Goal: Task Accomplishment & Management: Manage account settings

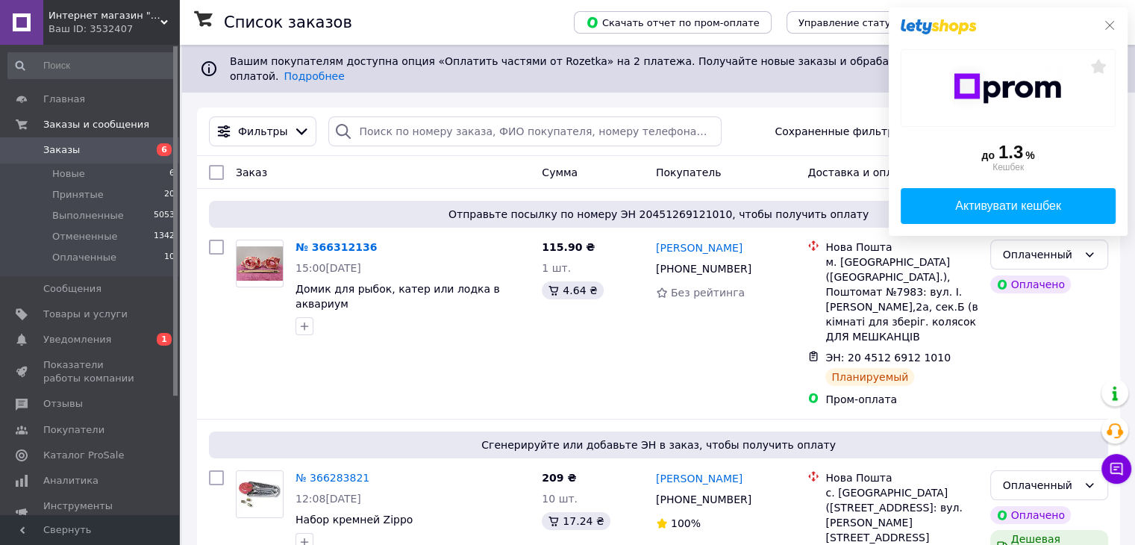
click at [1107, 23] on icon at bounding box center [1110, 25] width 12 height 12
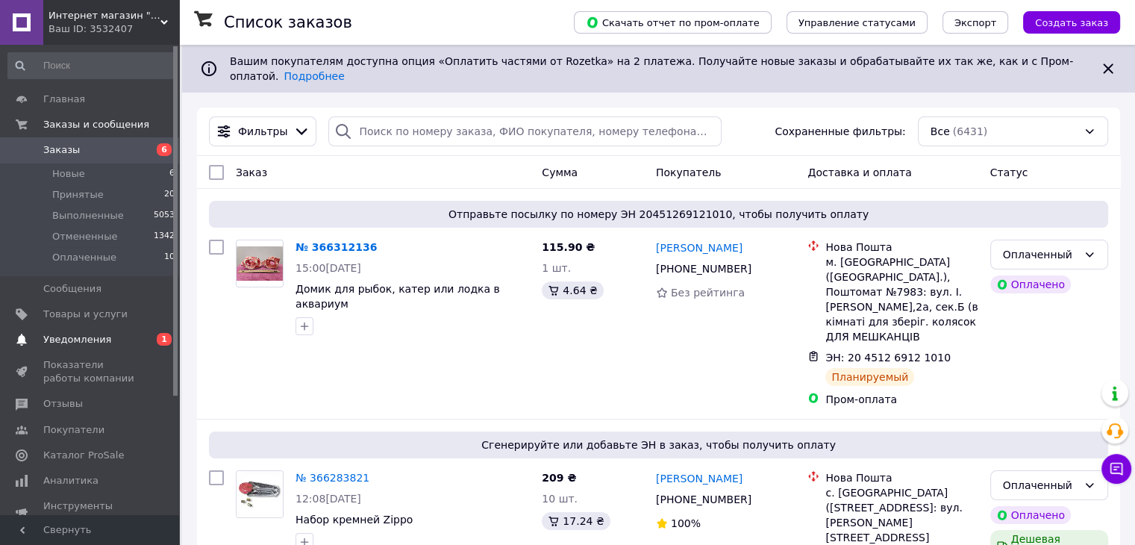
click at [54, 343] on span "Уведомления" at bounding box center [77, 339] width 68 height 13
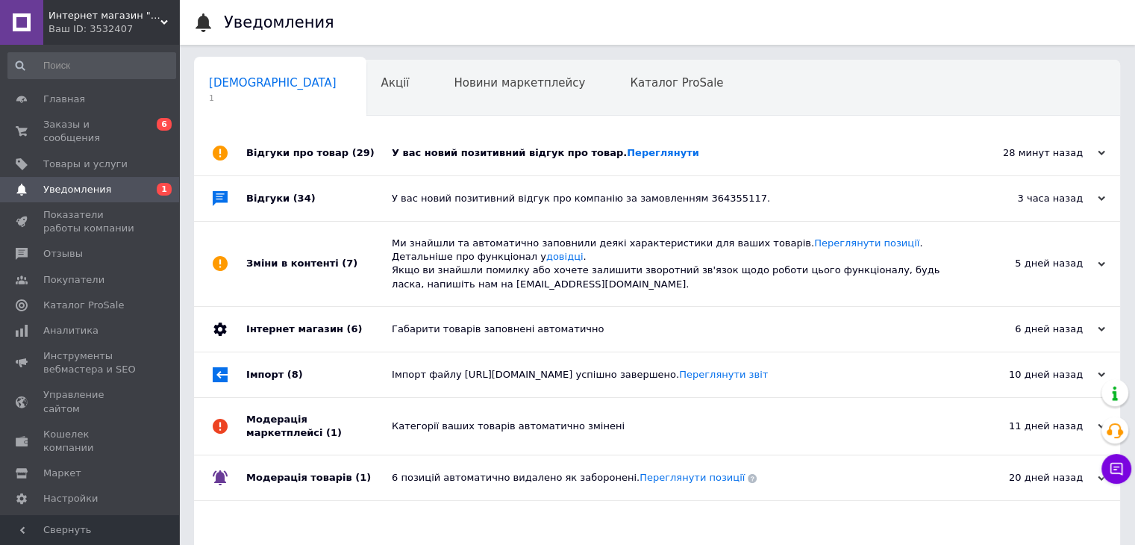
click at [491, 152] on div "У вас новий позитивний відгук про товар. Переглянути" at bounding box center [674, 152] width 564 height 13
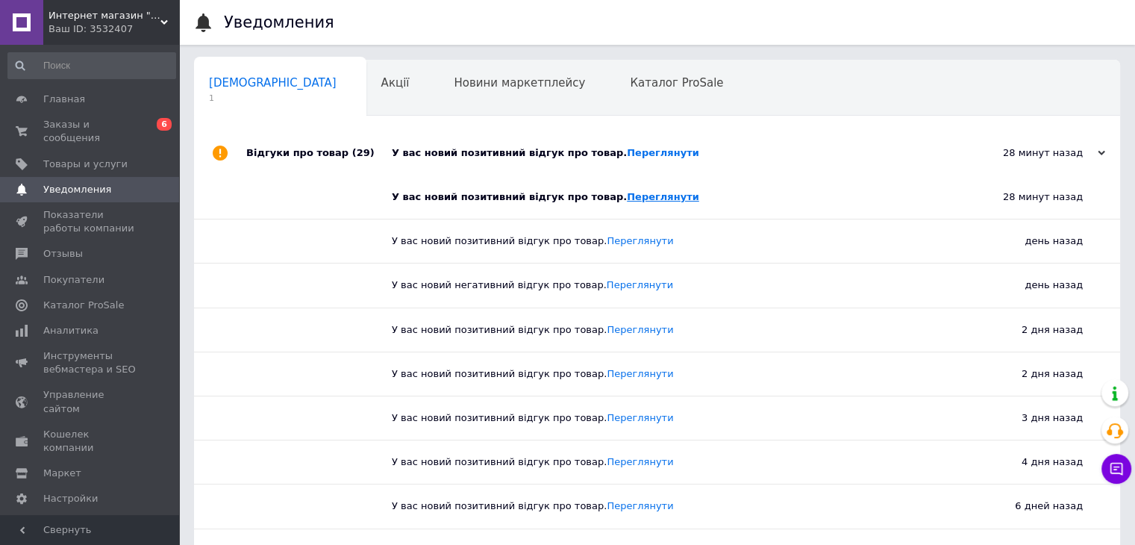
click at [637, 199] on link "Переглянути" at bounding box center [663, 196] width 72 height 11
click at [96, 123] on span "Заказы и сообщения" at bounding box center [90, 131] width 95 height 27
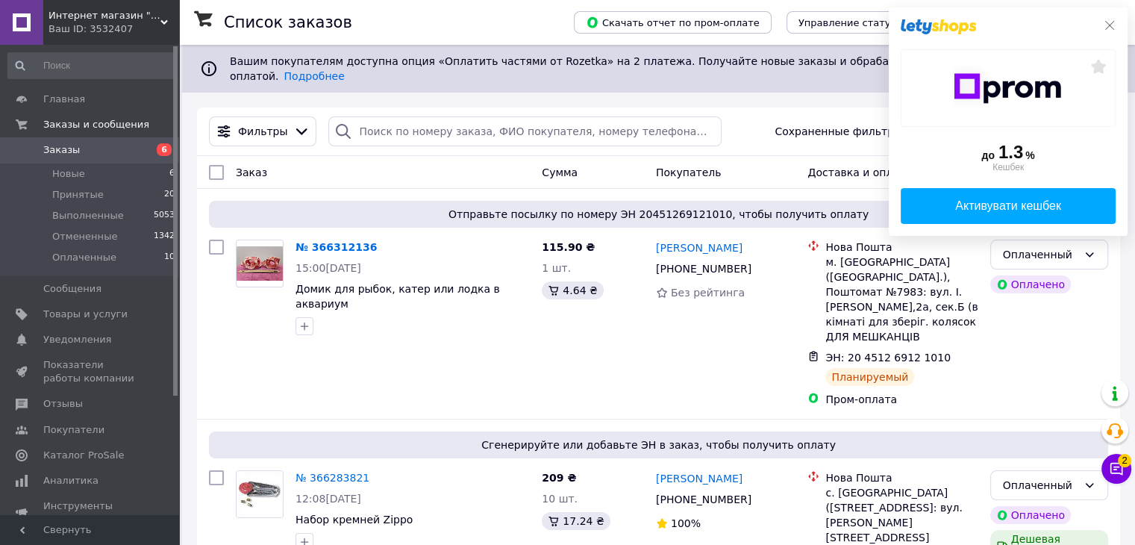
click at [1105, 27] on icon at bounding box center [1110, 25] width 12 height 12
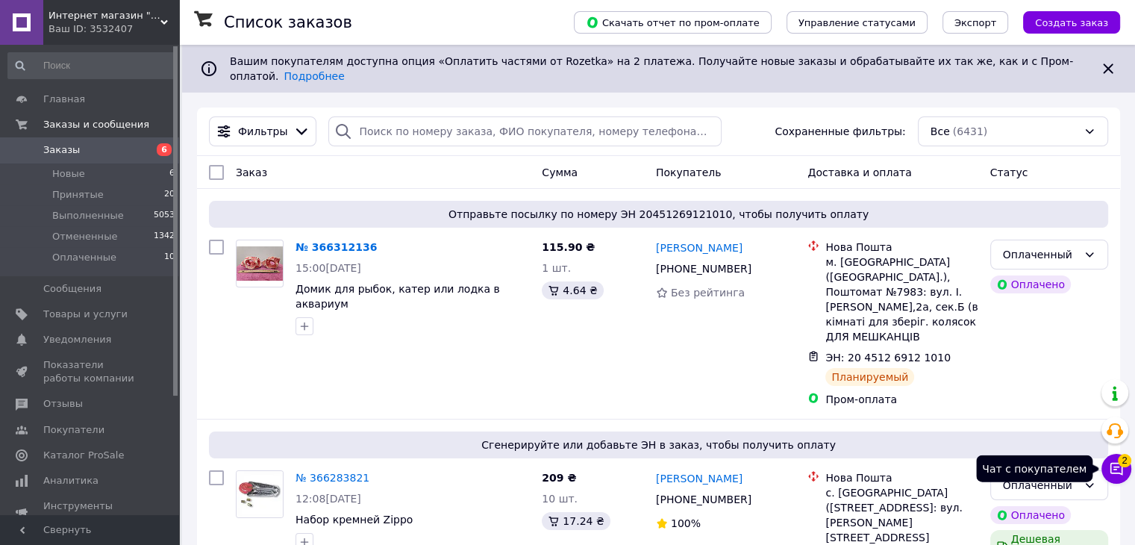
click at [1109, 470] on icon at bounding box center [1116, 468] width 15 height 15
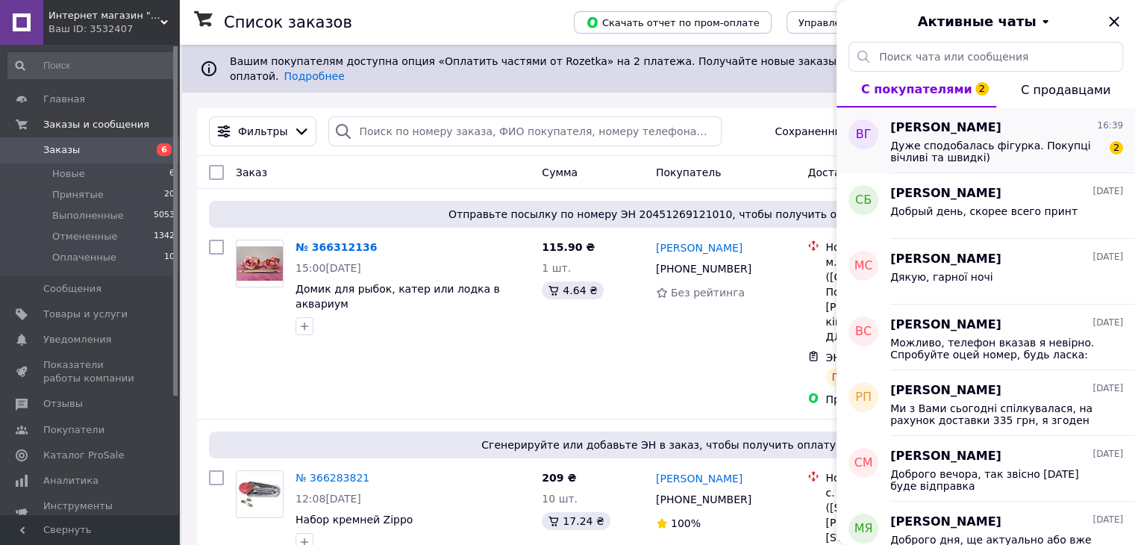
click at [935, 151] on span "Дуже сподобалась фігурка. Покупці вічливі та швидкі)" at bounding box center [996, 152] width 212 height 24
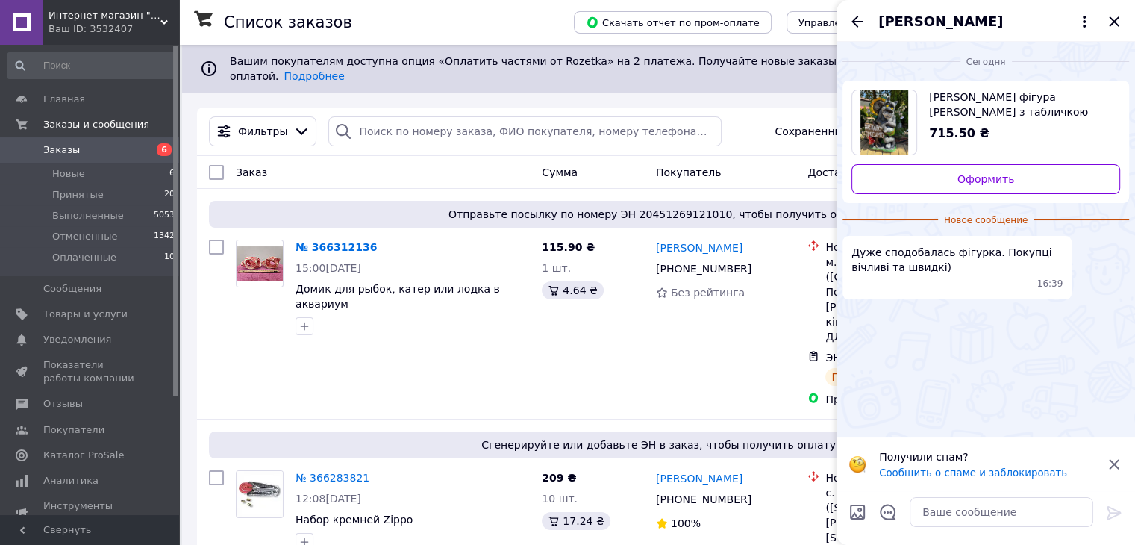
click at [933, 16] on span "Валентига Галіцька" at bounding box center [940, 21] width 125 height 19
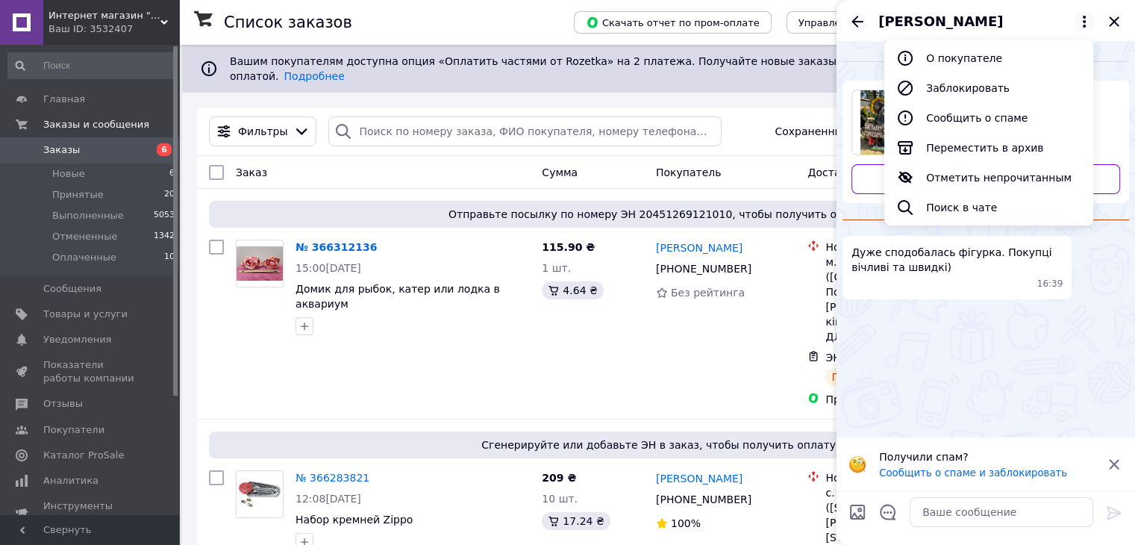
click at [861, 23] on icon "Назад" at bounding box center [858, 22] width 18 height 18
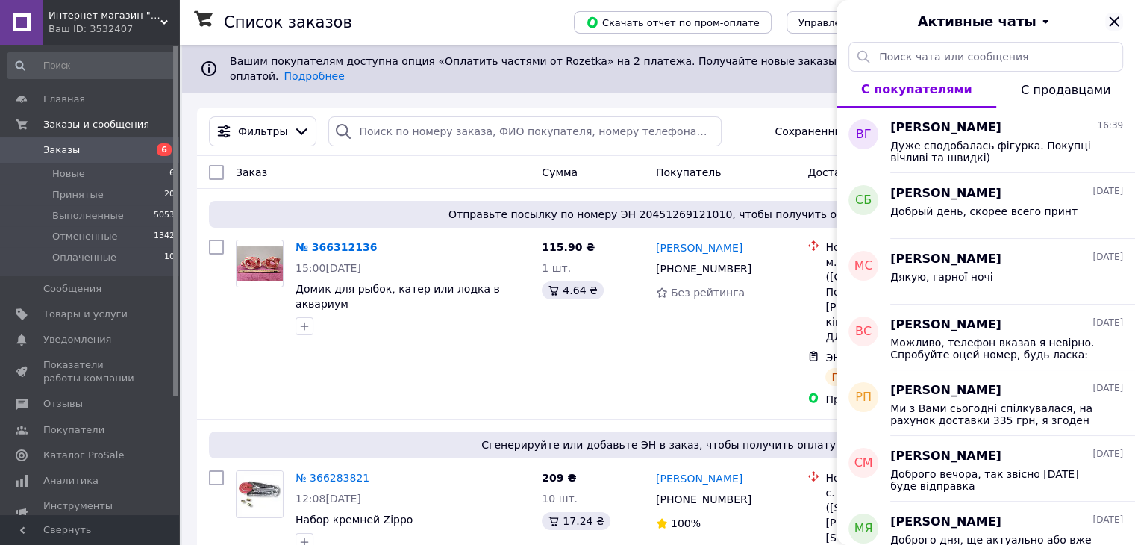
click at [1114, 22] on icon "Закрыть" at bounding box center [1114, 21] width 10 height 10
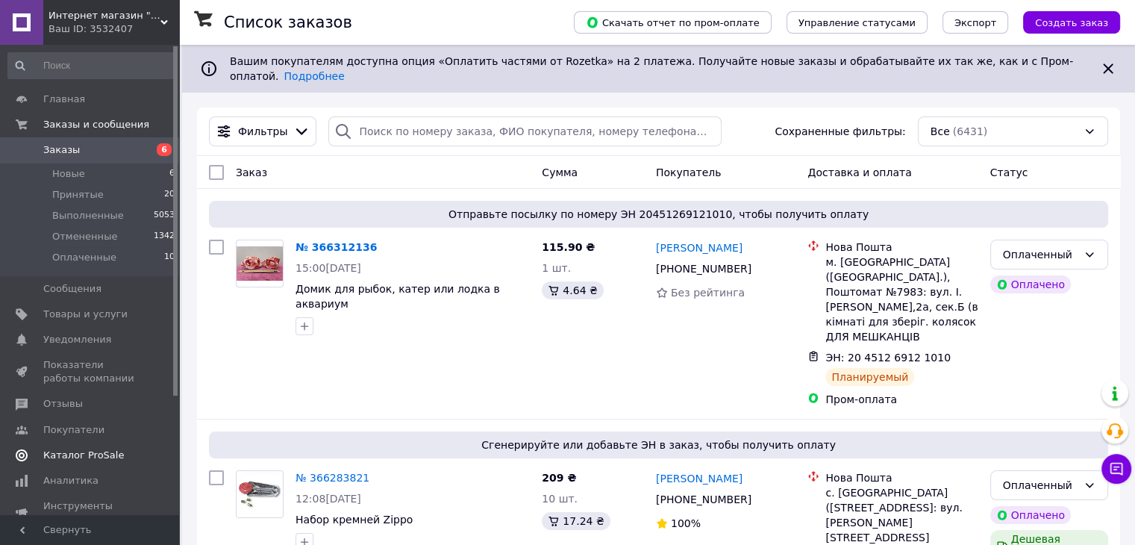
click at [74, 451] on span "Каталог ProSale" at bounding box center [83, 455] width 81 height 13
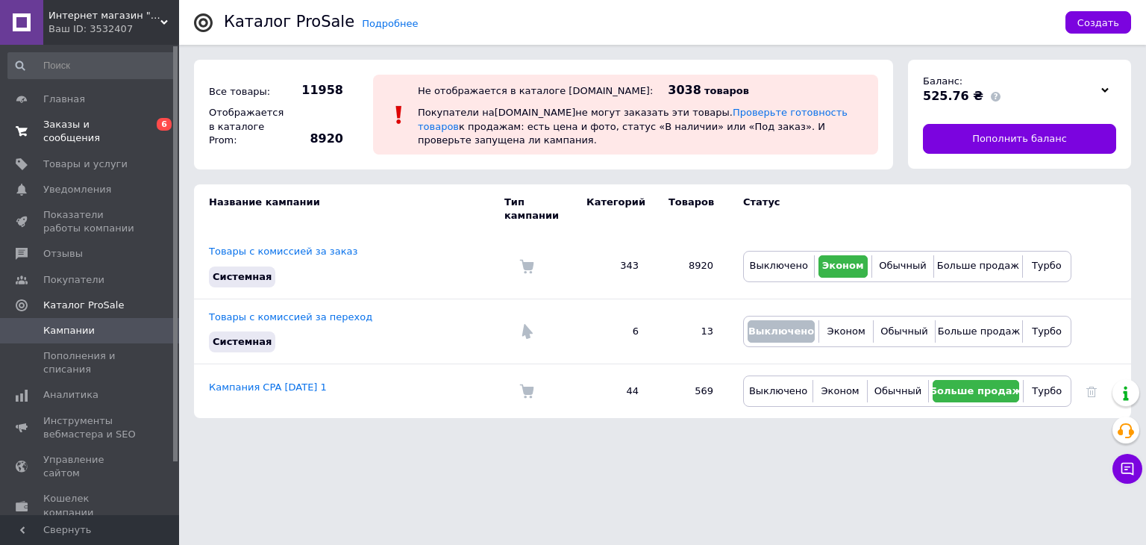
click at [72, 125] on span "Заказы и сообщения" at bounding box center [90, 131] width 95 height 27
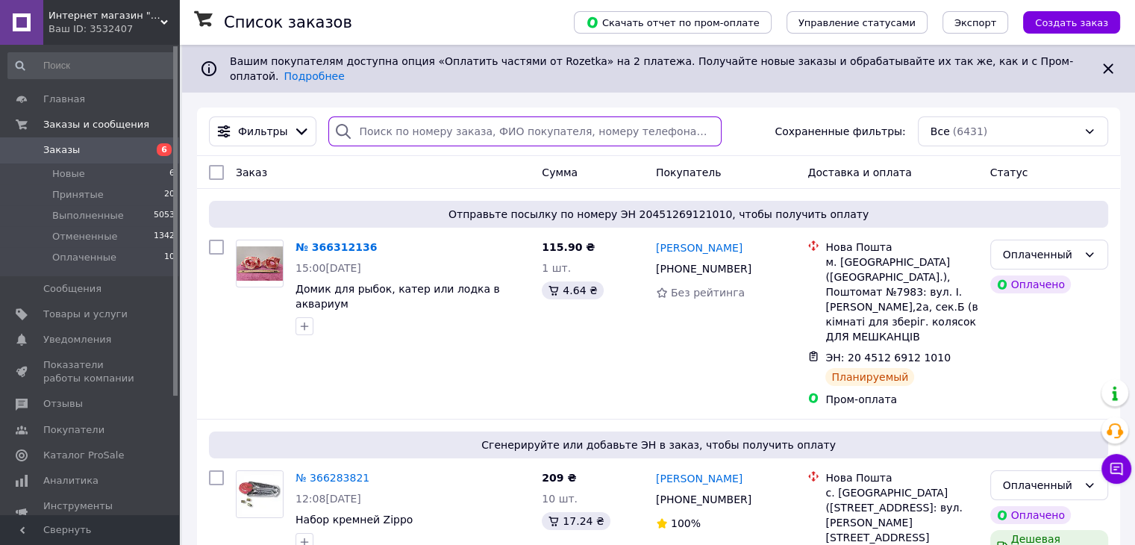
click at [361, 126] on input "search" at bounding box center [524, 131] width 393 height 30
